Goal: Transaction & Acquisition: Purchase product/service

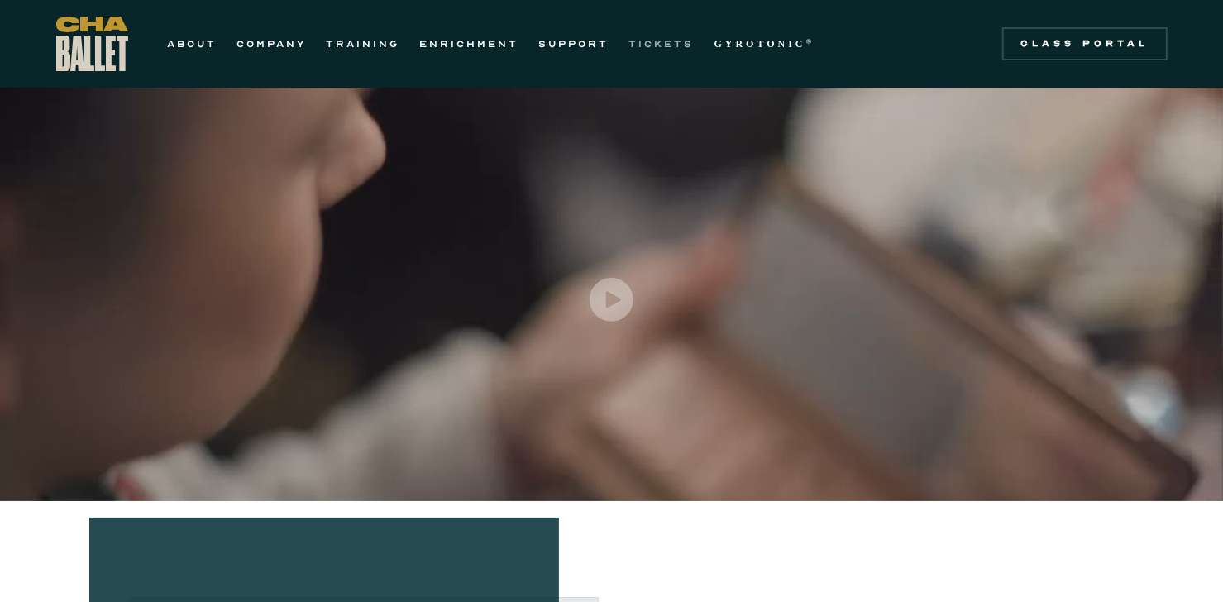
click at [670, 42] on link "TICKETS" at bounding box center [661, 44] width 65 height 20
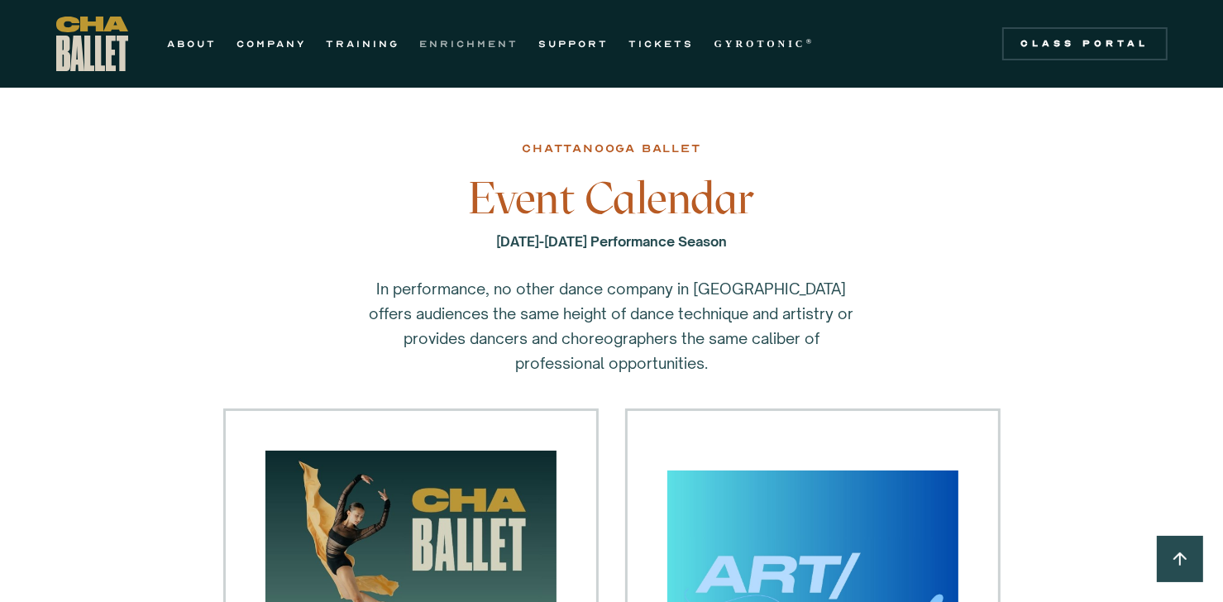
click at [489, 41] on link "ENRICHMENT" at bounding box center [469, 44] width 99 height 20
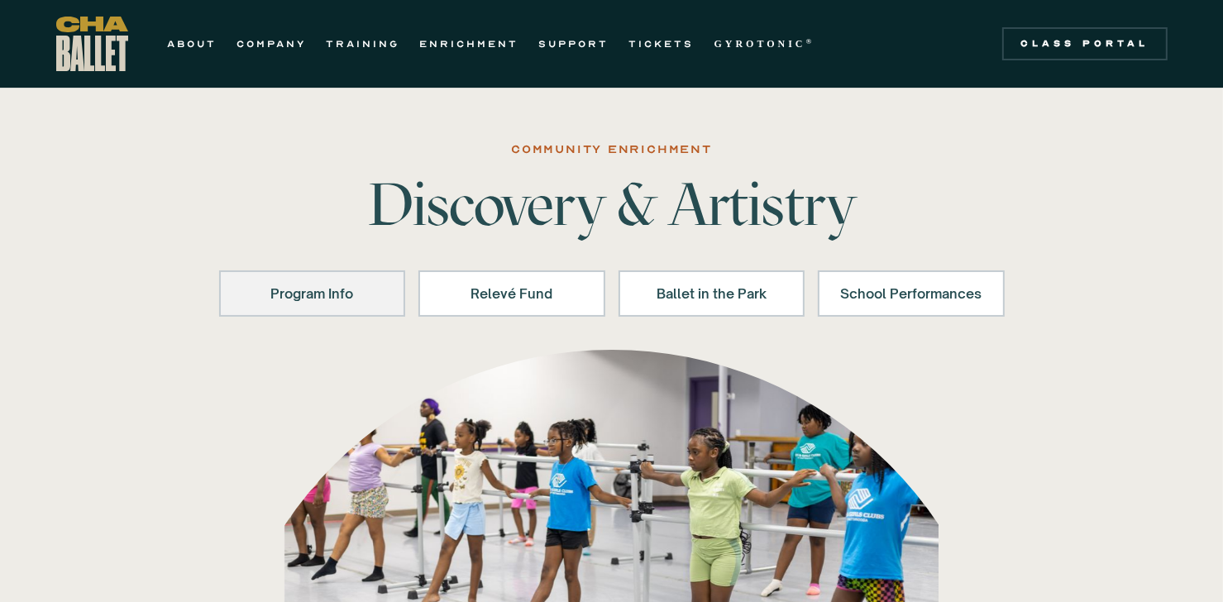
click at [310, 293] on div "Program Info" at bounding box center [313, 294] width 144 height 20
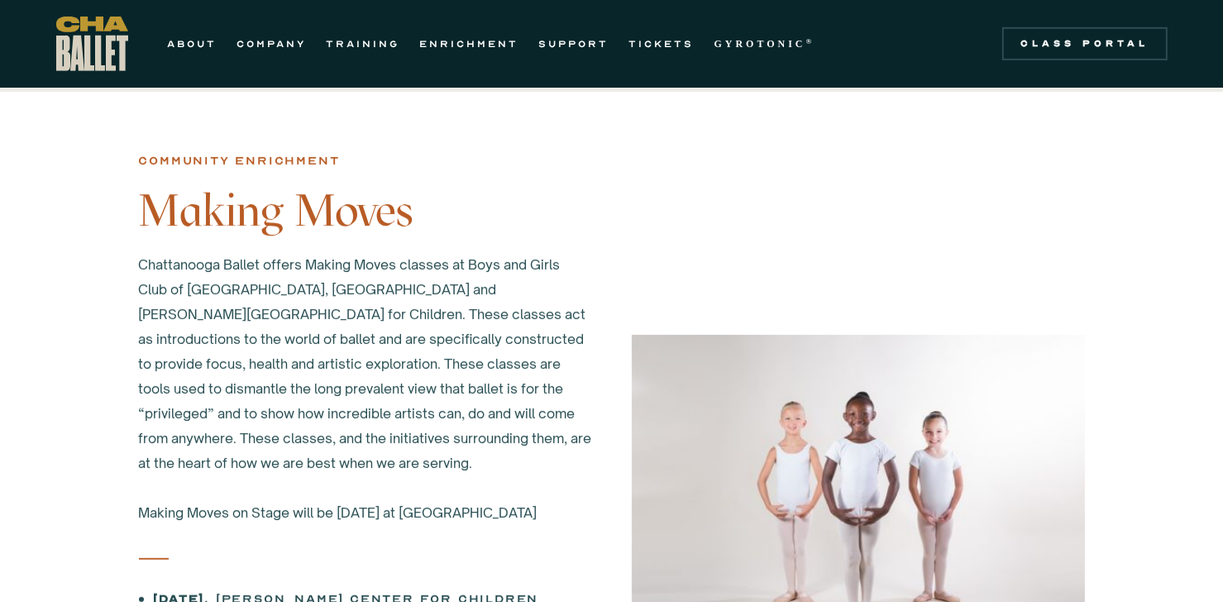
scroll to position [699, 0]
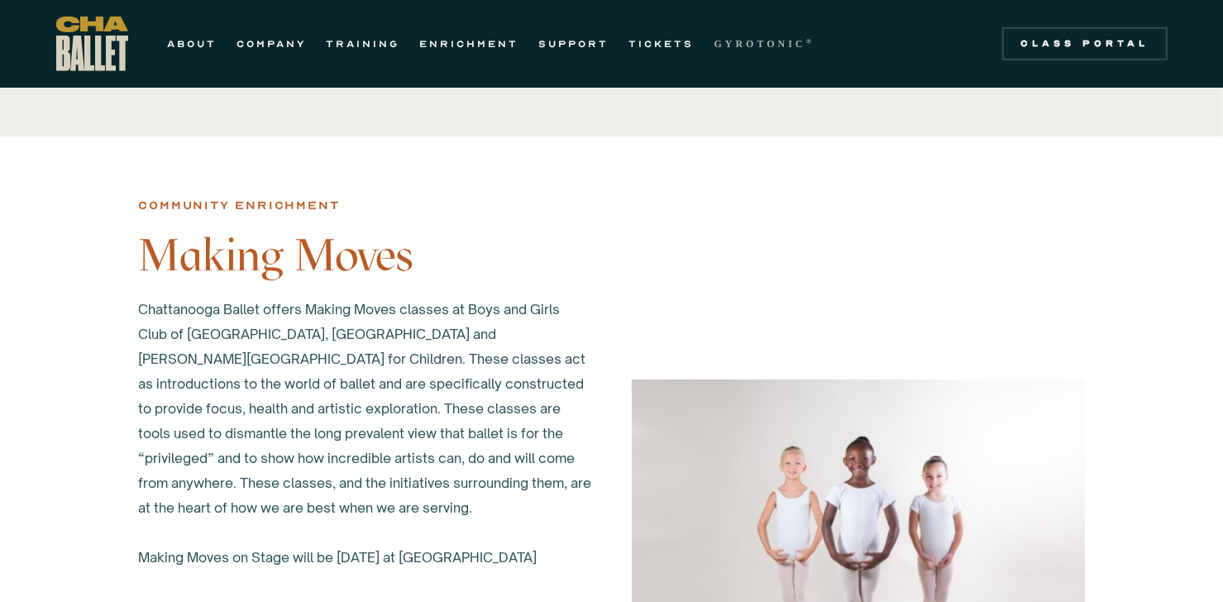
click at [744, 45] on strong "GYROTONIC" at bounding box center [760, 44] width 92 height 12
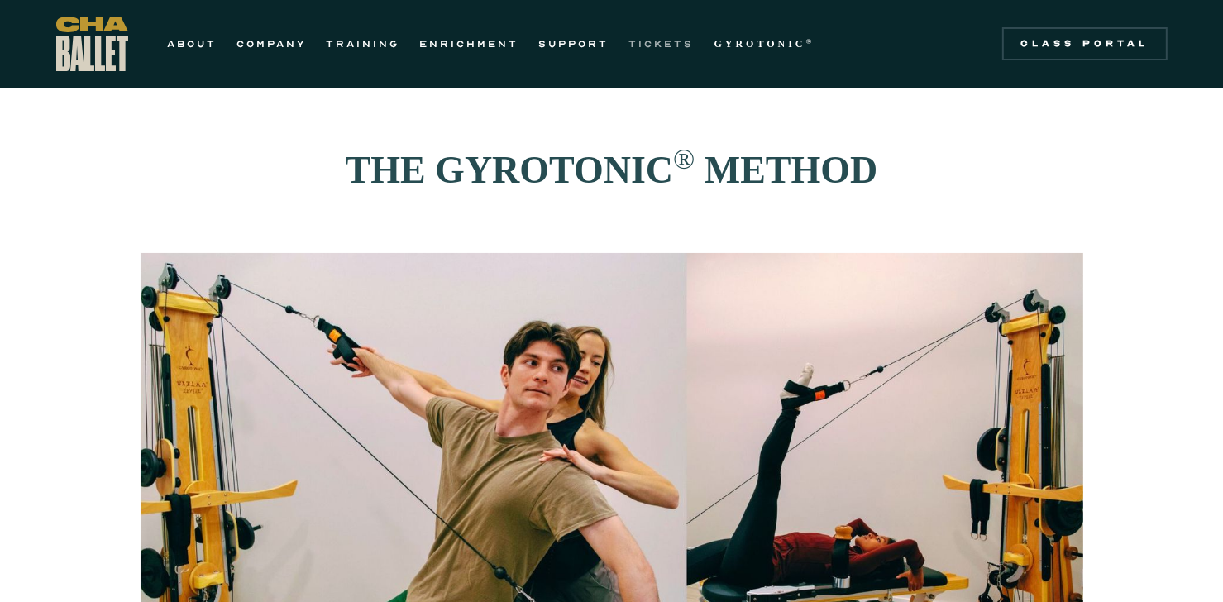
click at [660, 34] on link "TICKETS" at bounding box center [661, 44] width 65 height 20
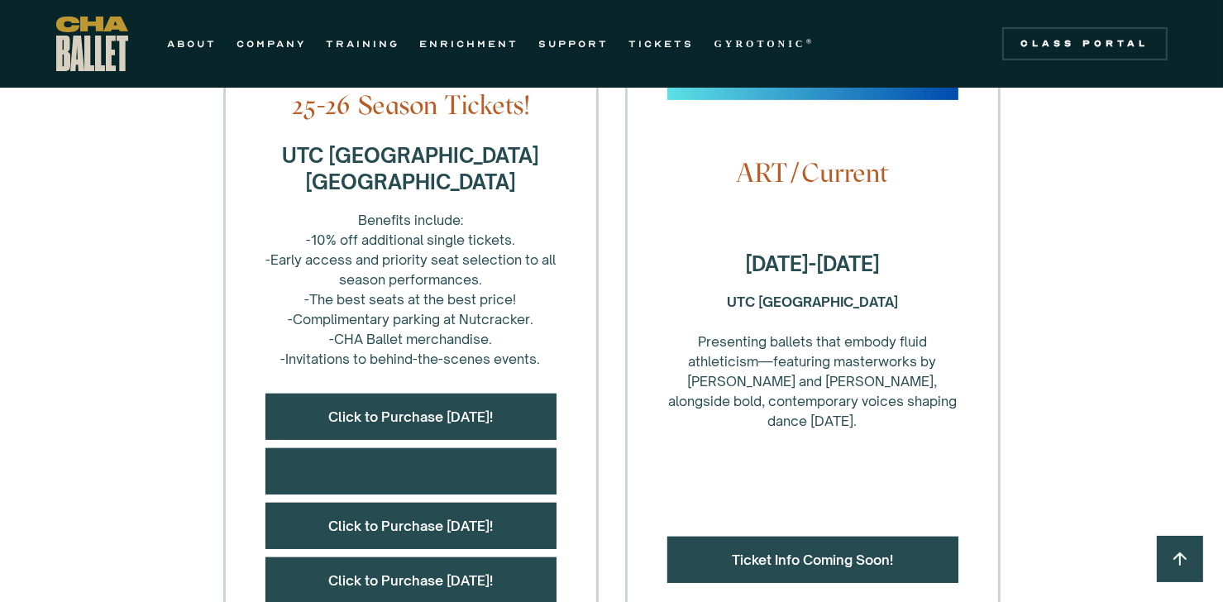
scroll to position [661, 0]
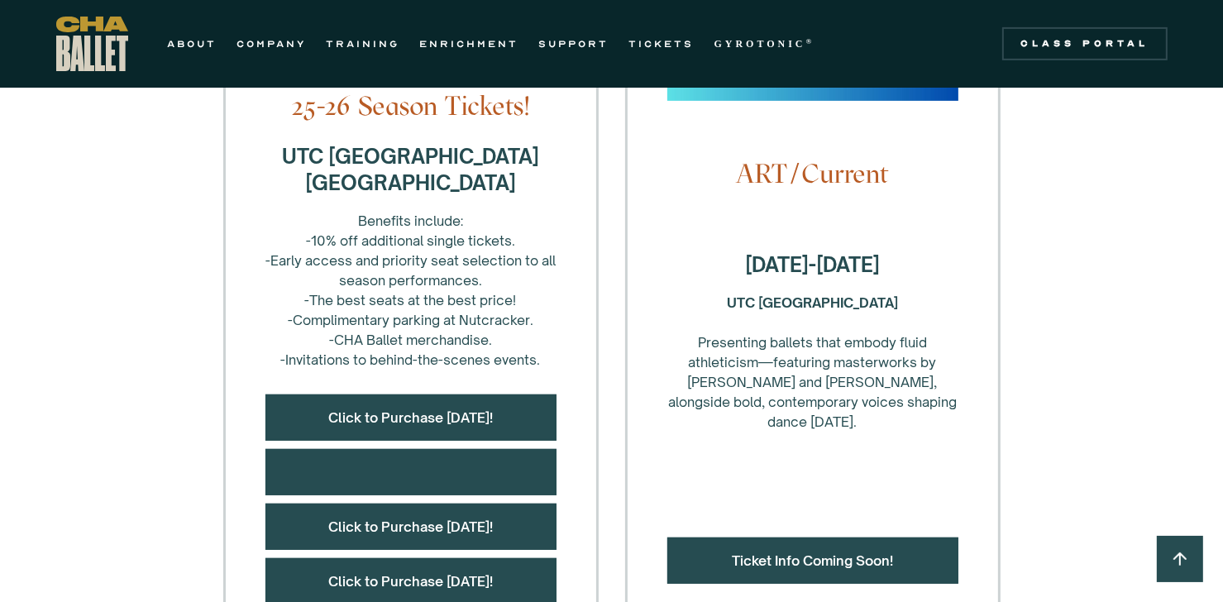
click at [401, 479] on div at bounding box center [410, 472] width 291 height 46
click at [413, 416] on link "Click to Purchase [DATE]!" at bounding box center [410, 417] width 165 height 17
